Goal: Navigation & Orientation: Understand site structure

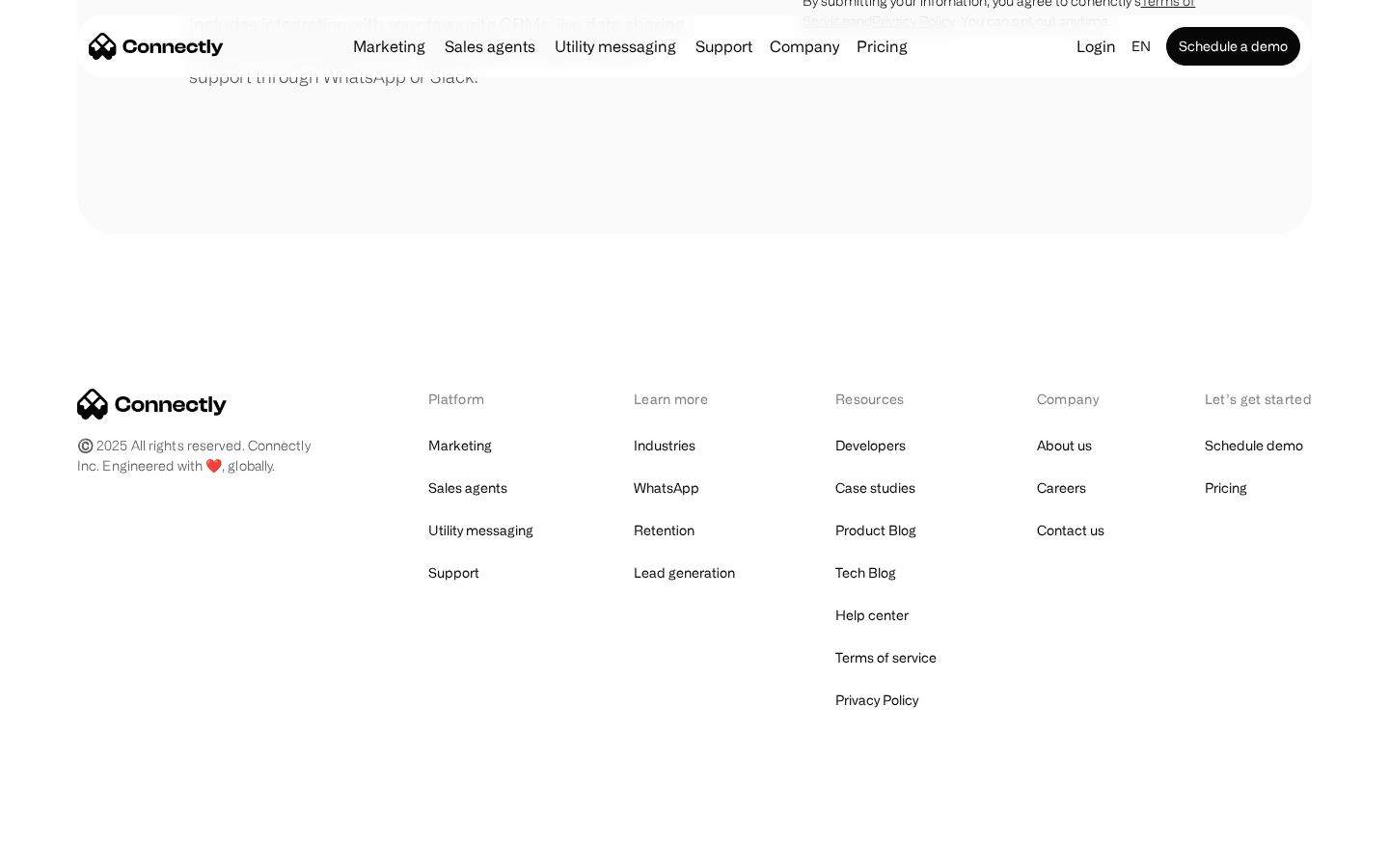
scroll to position [896, 0]
